Goal: Download file/media

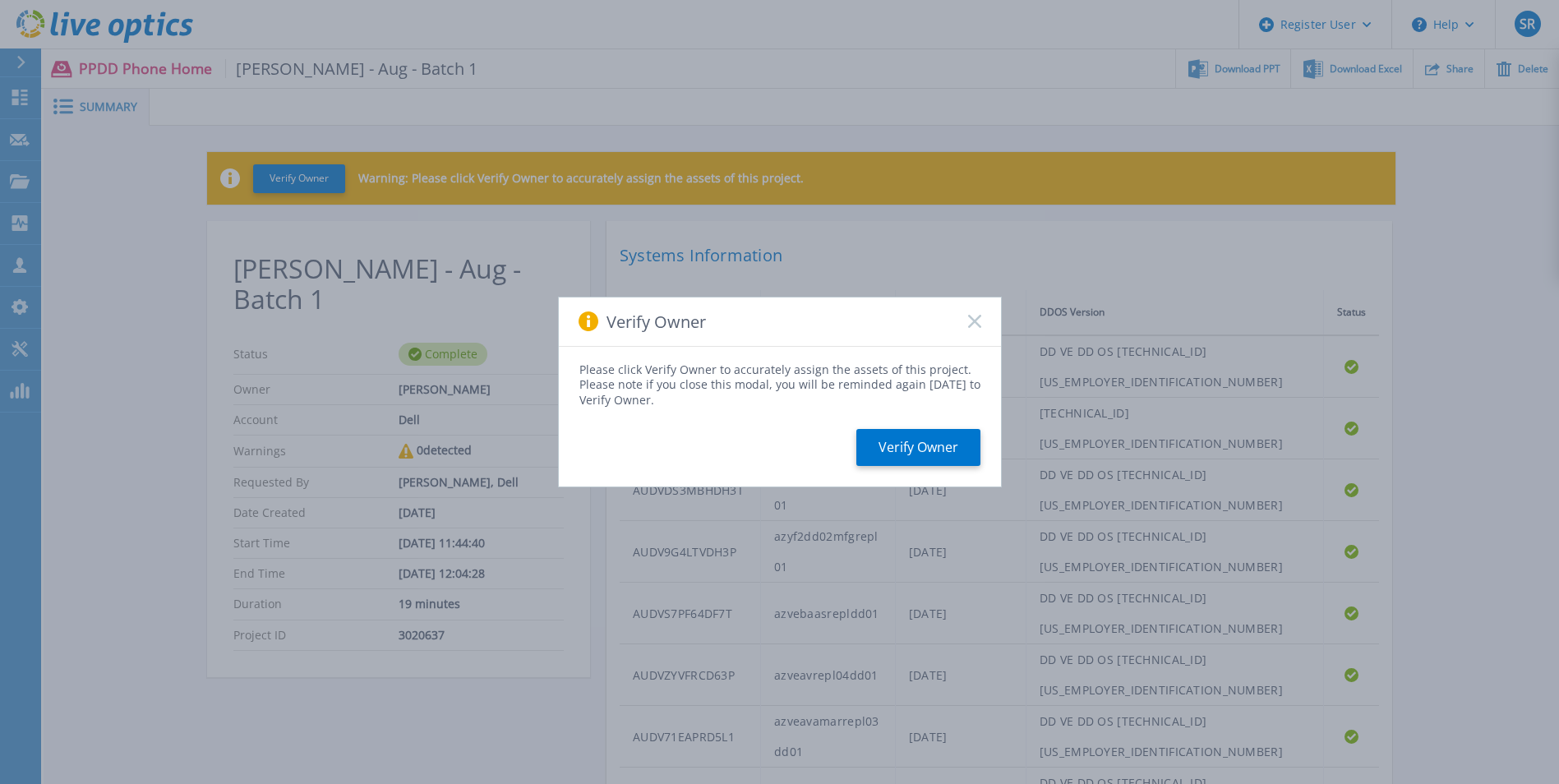
click at [973, 320] on rect at bounding box center [974, 321] width 14 height 14
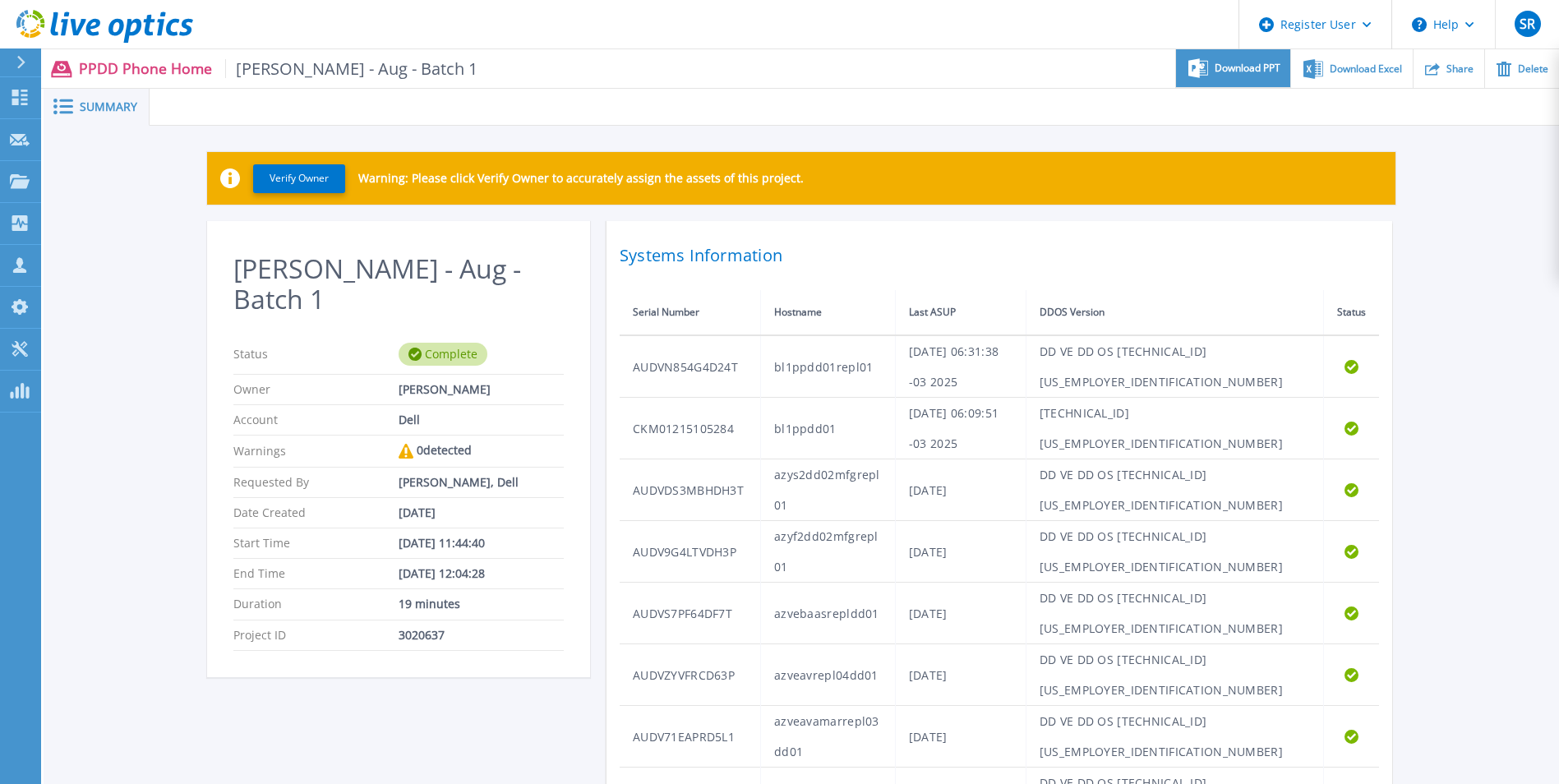
click at [1205, 69] on icon at bounding box center [1198, 68] width 20 height 20
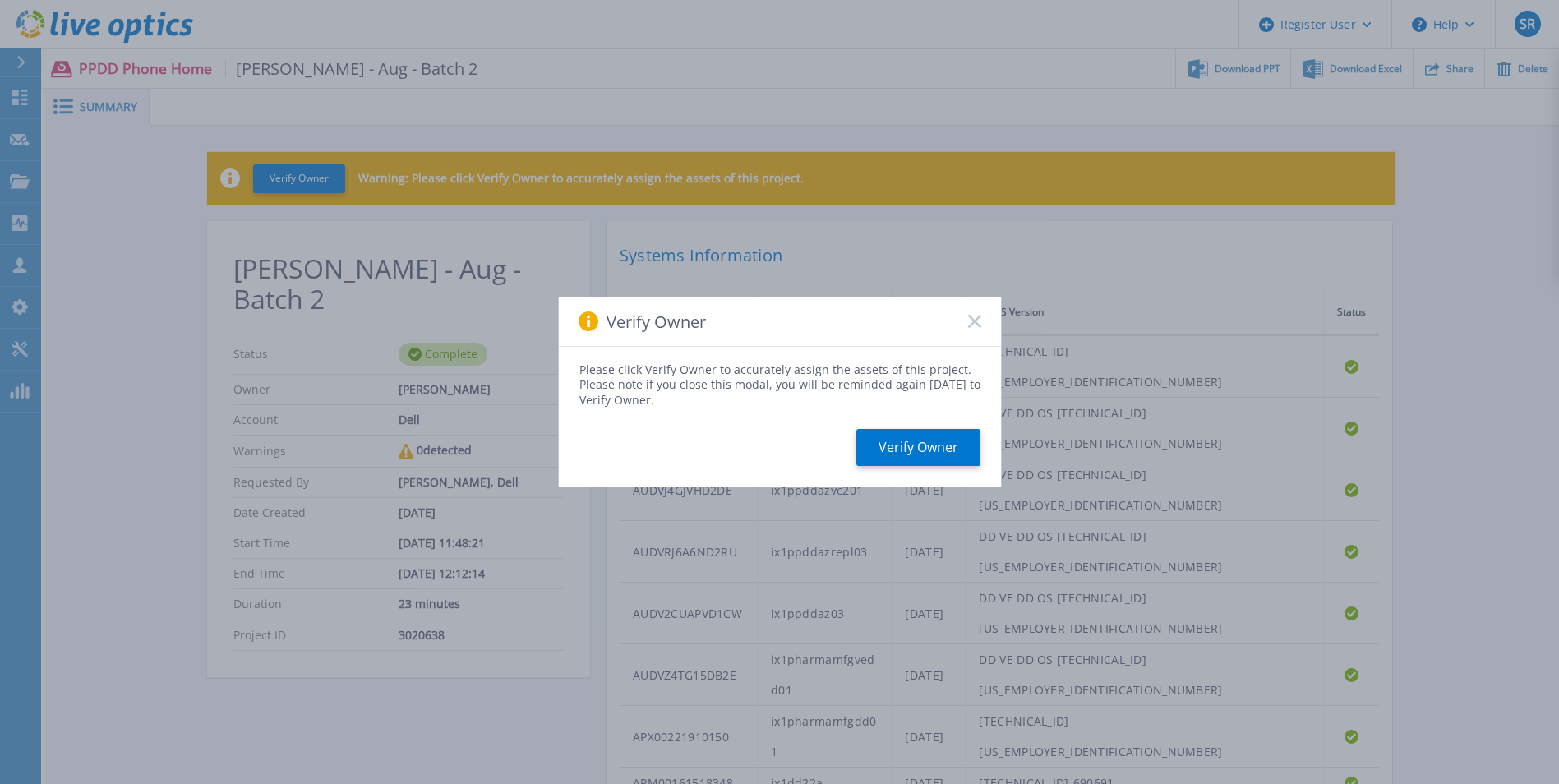
click at [970, 314] on div "Verify Owner" at bounding box center [780, 321] width 442 height 49
click at [973, 325] on icon at bounding box center [974, 321] width 13 height 13
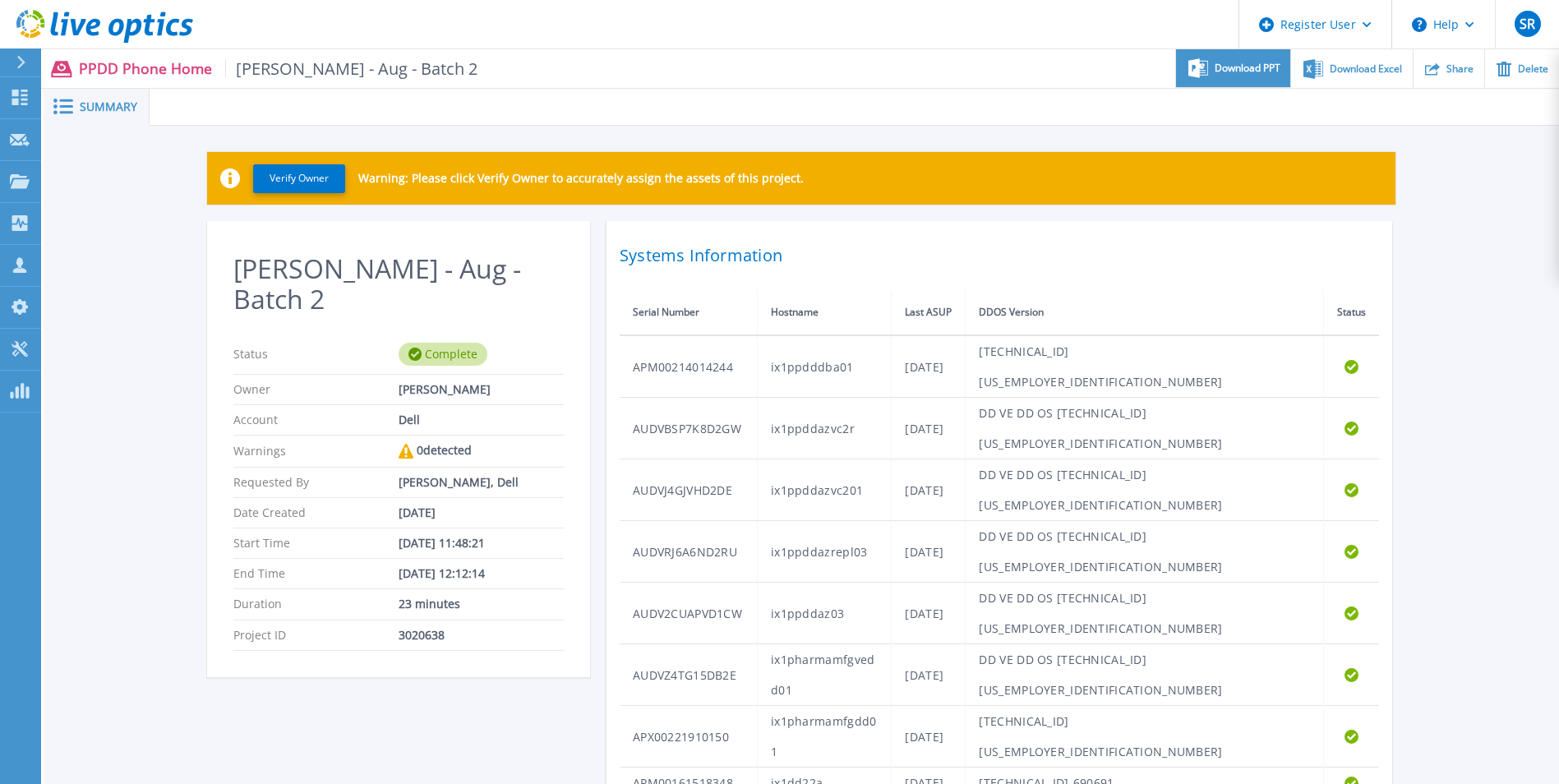
click at [1229, 73] on span "Download PPT" at bounding box center [1247, 68] width 66 height 10
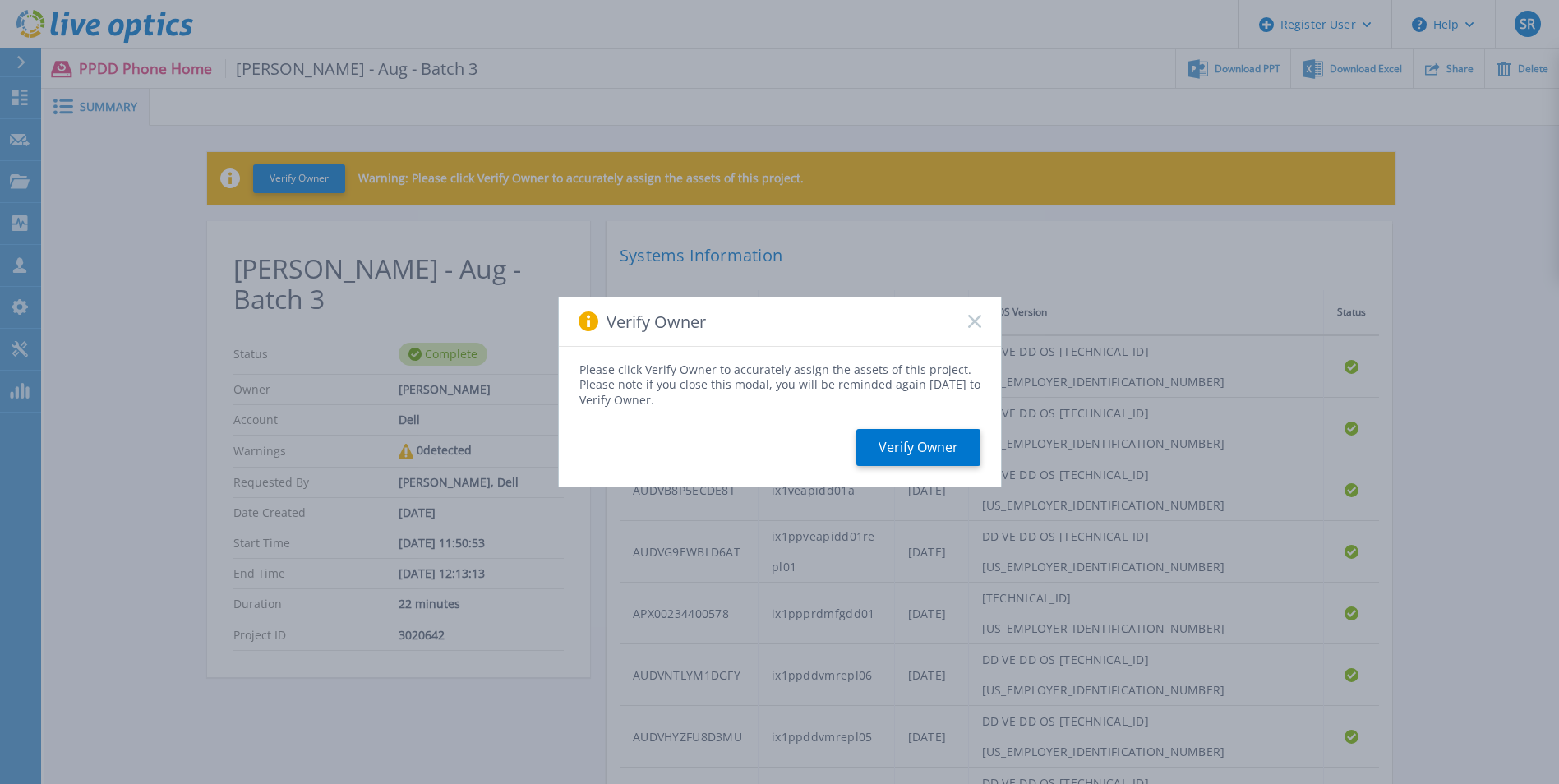
click at [977, 323] on rect at bounding box center [974, 321] width 14 height 14
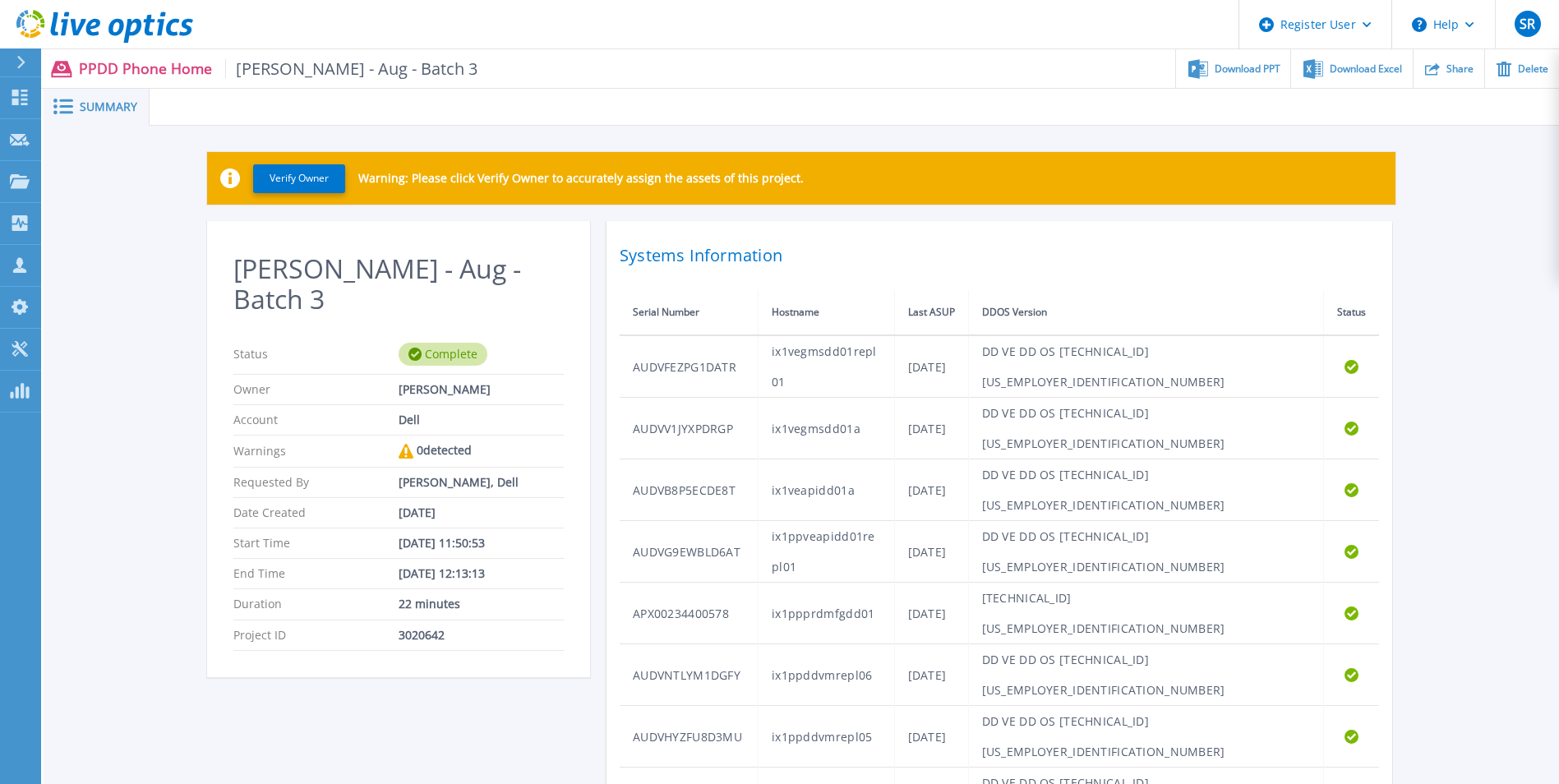
click at [1244, 65] on span "Download PPT" at bounding box center [1247, 69] width 66 height 10
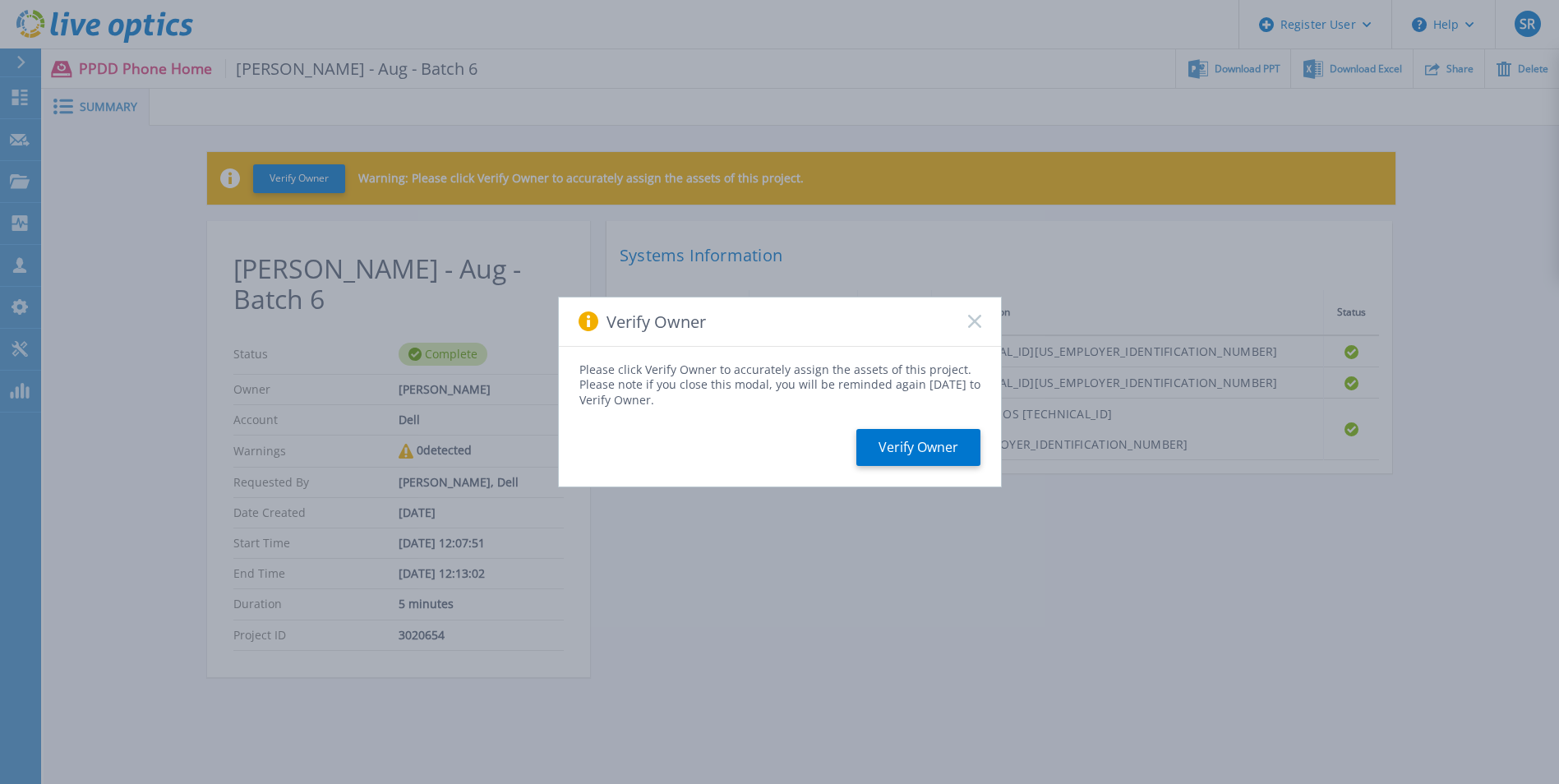
click at [979, 320] on icon at bounding box center [974, 321] width 13 height 13
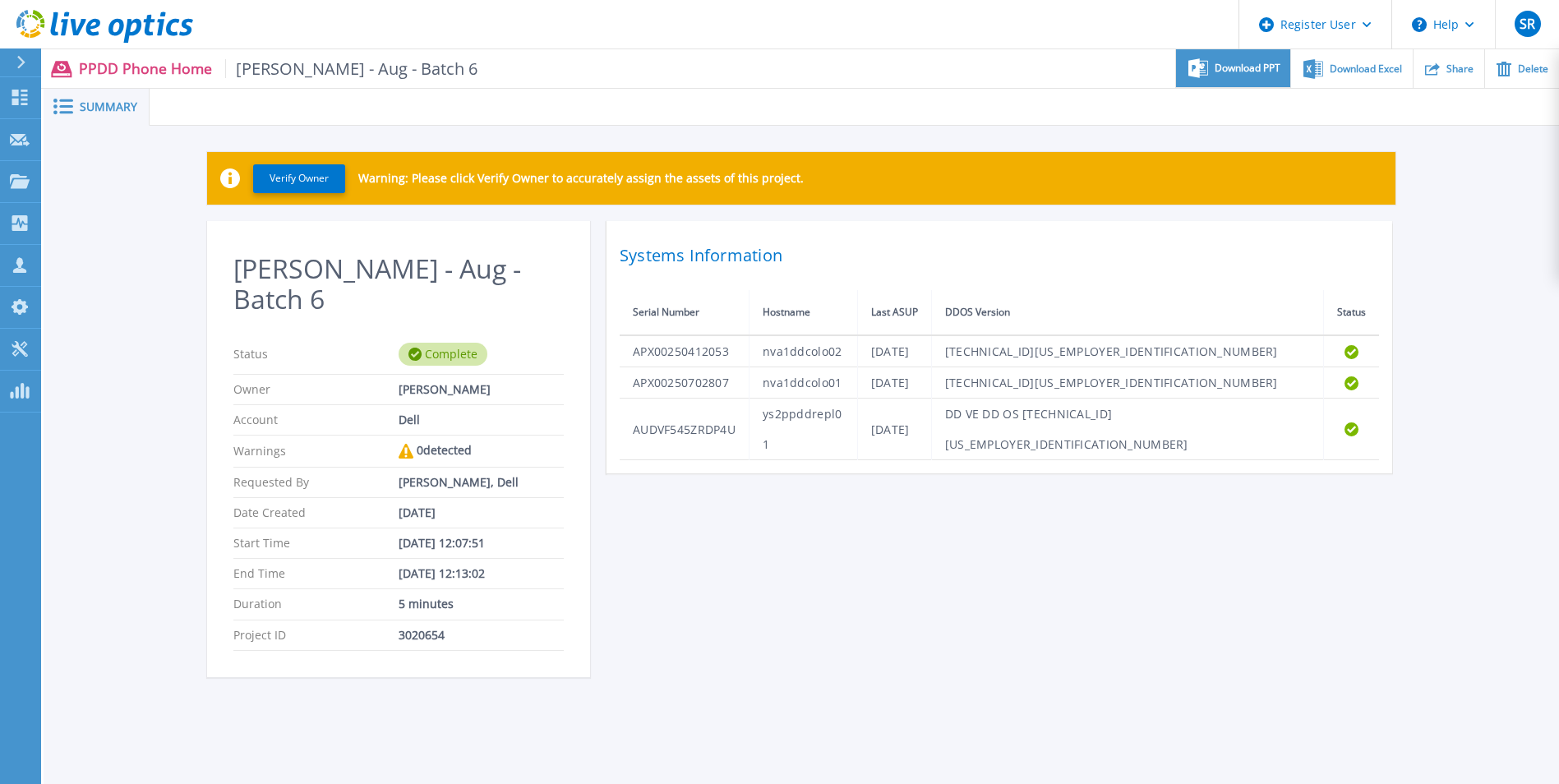
click at [1238, 63] on span "Download PPT" at bounding box center [1247, 68] width 66 height 10
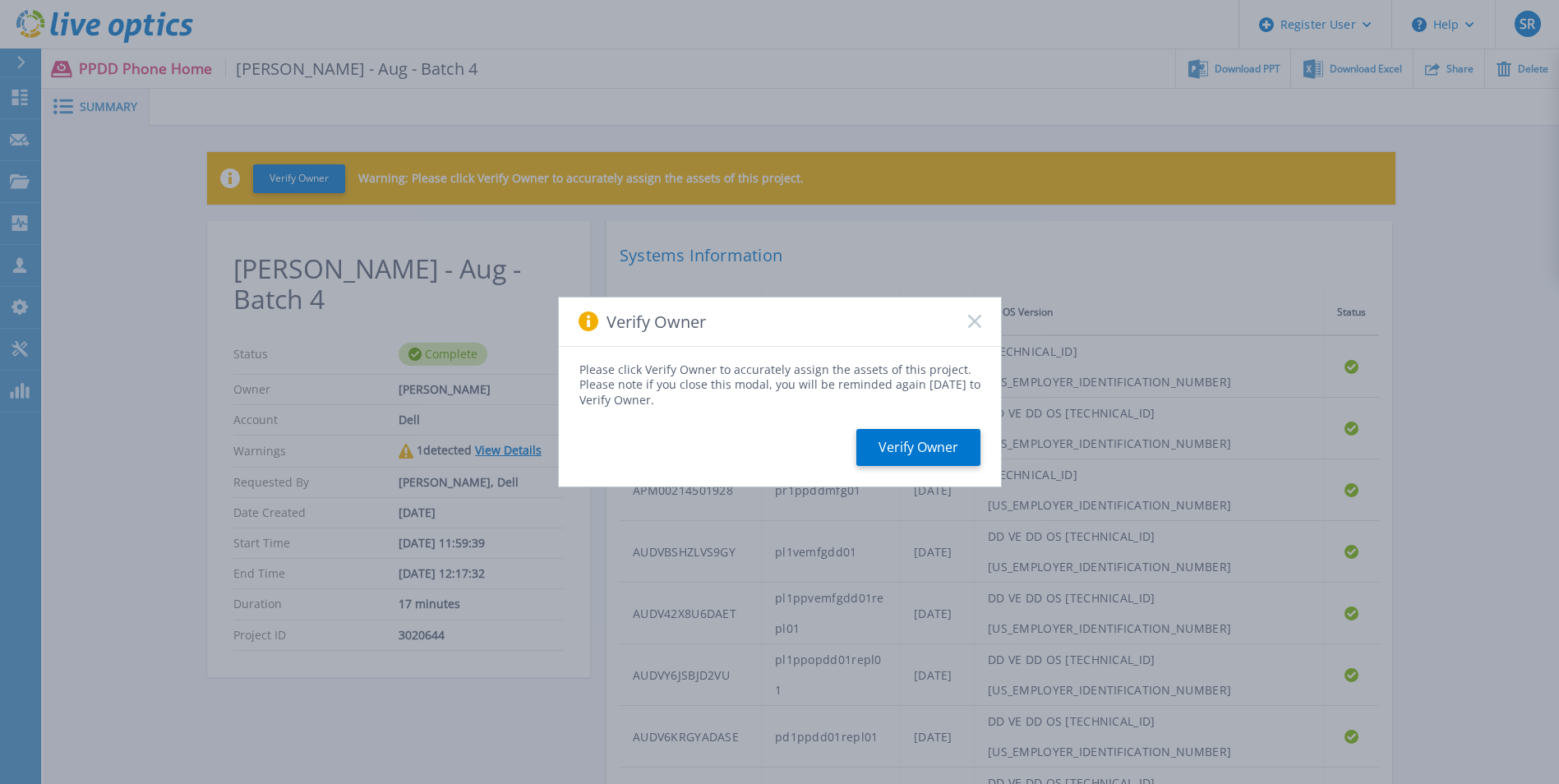
click at [968, 321] on icon at bounding box center [974, 321] width 13 height 13
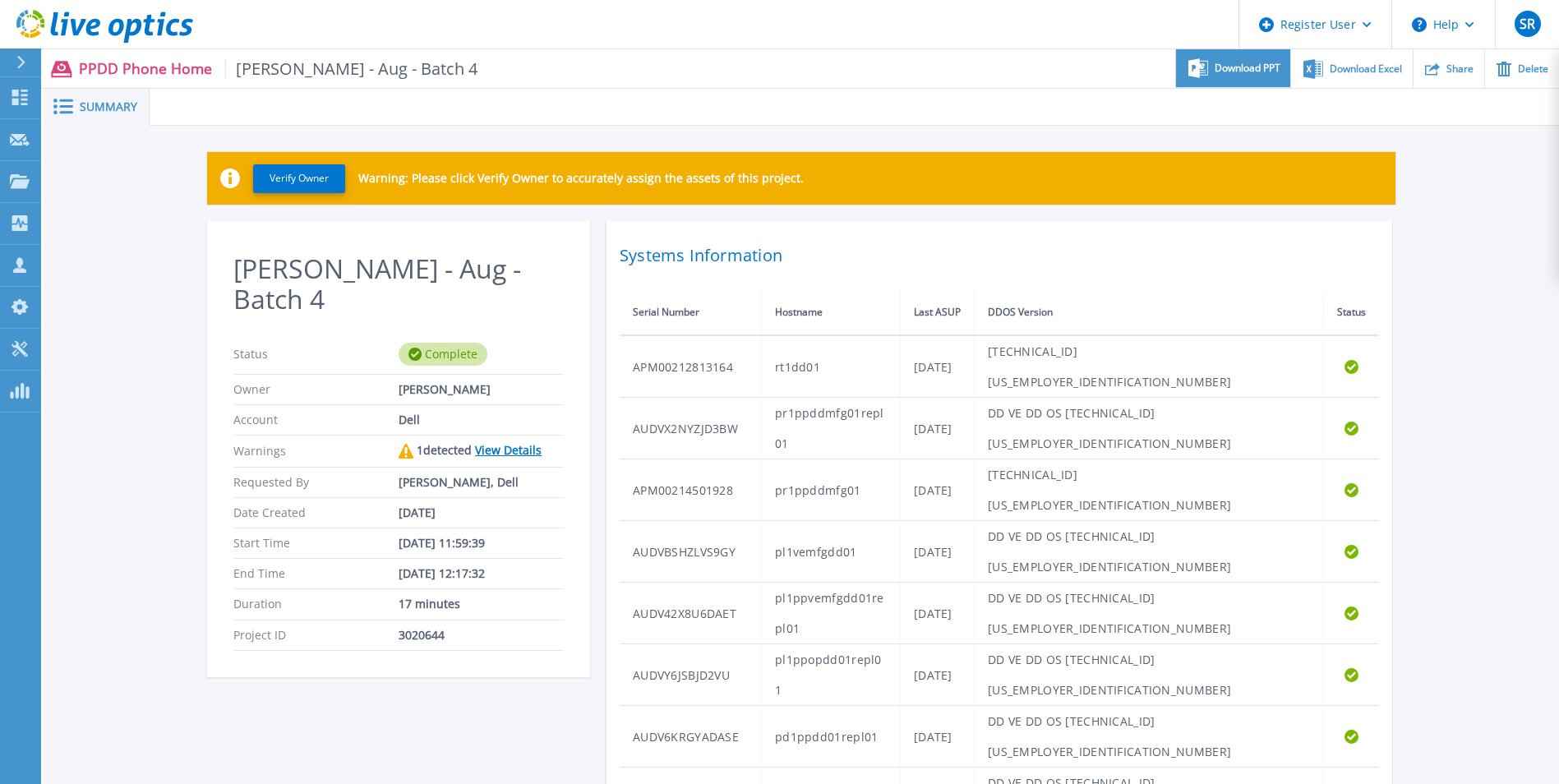
click at [1223, 66] on span "Download PPT" at bounding box center [1247, 68] width 66 height 10
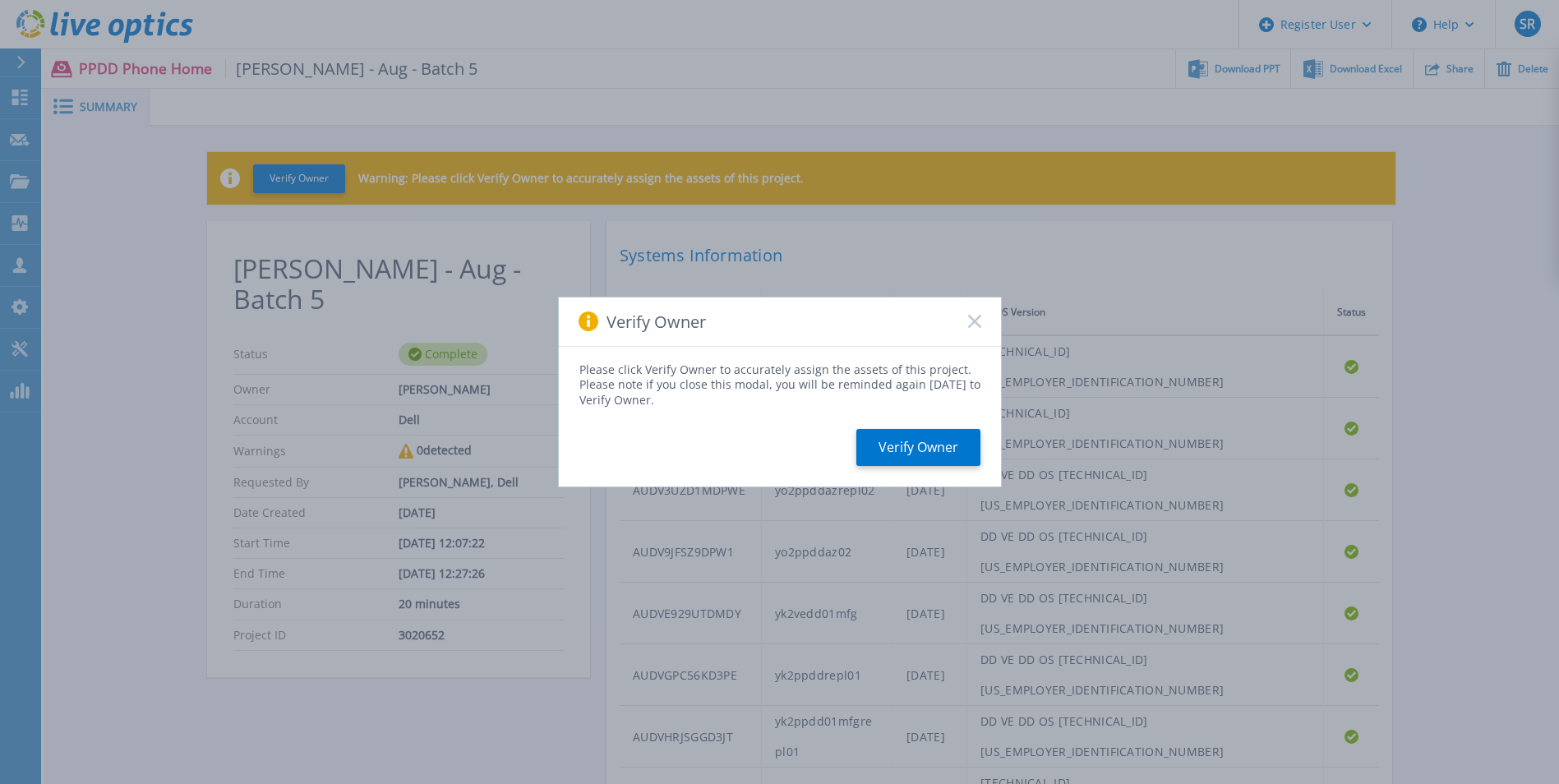
click at [976, 321] on rect at bounding box center [974, 321] width 14 height 14
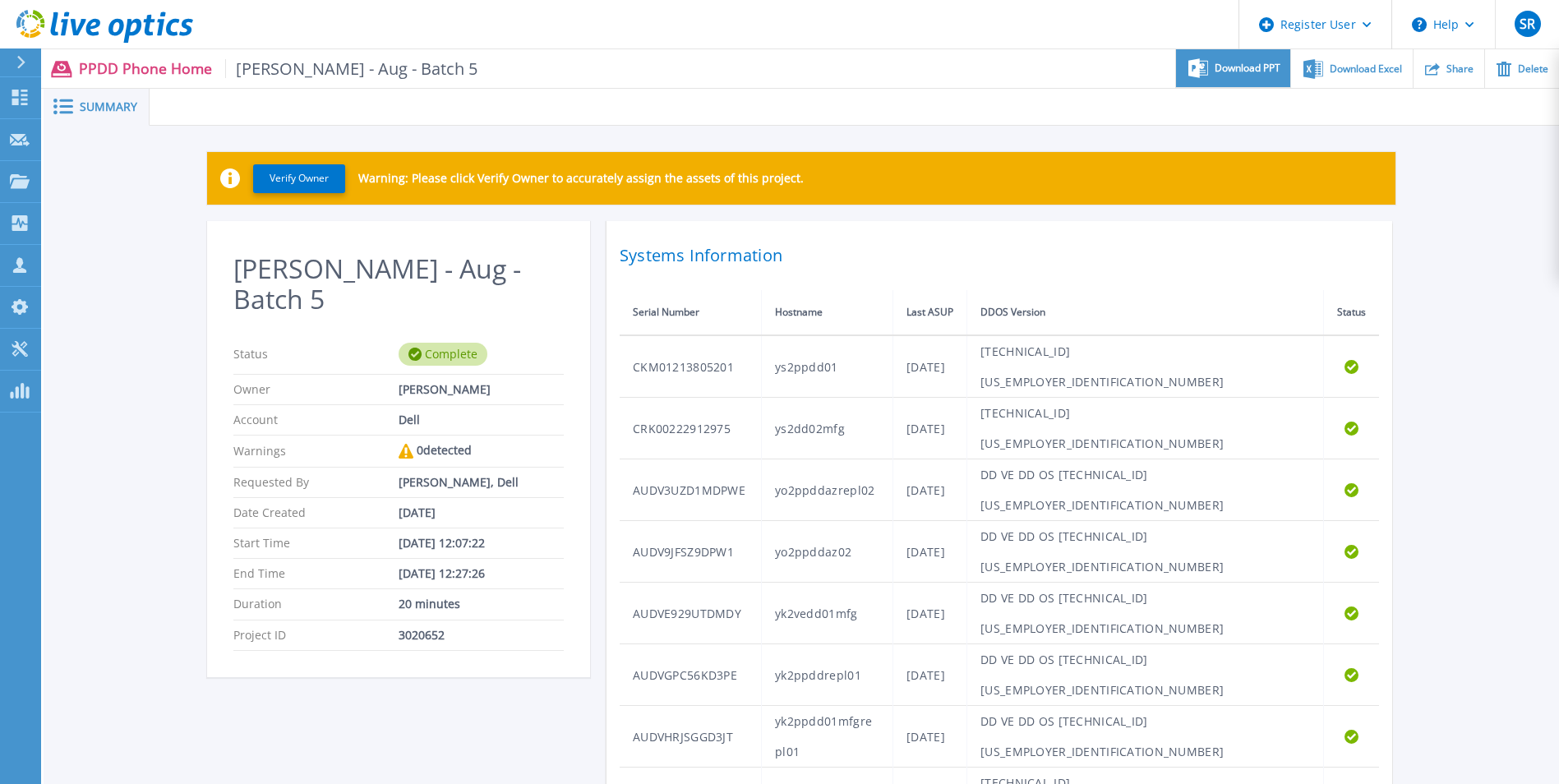
click at [1198, 76] on icon at bounding box center [1198, 67] width 20 height 19
